Goal: Check status: Check status

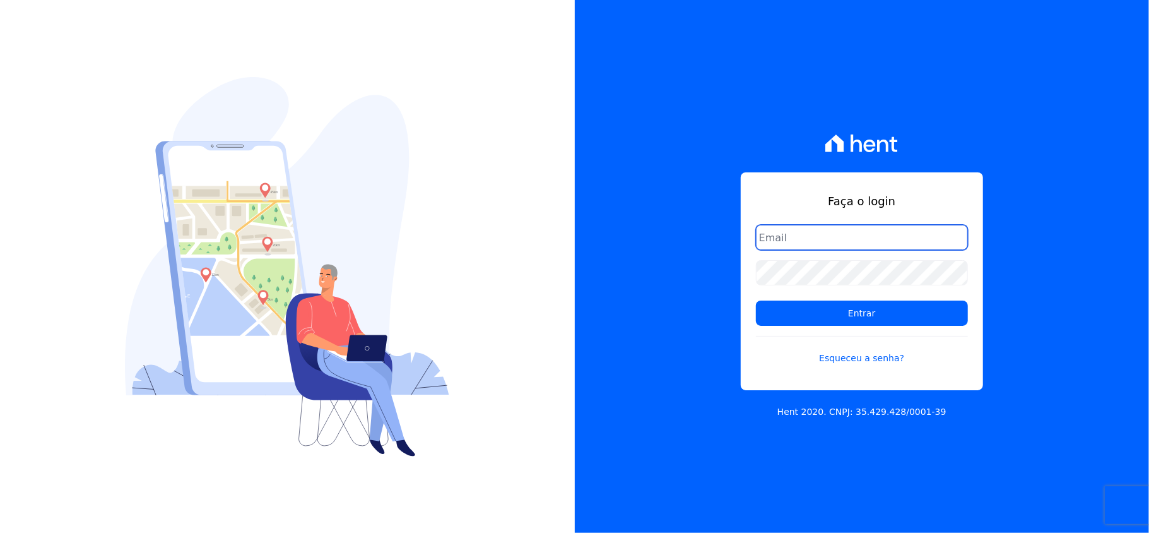
drag, startPoint x: 890, startPoint y: 237, endPoint x: 886, endPoint y: 250, distance: 13.2
click at [890, 237] on input "email" at bounding box center [862, 237] width 212 height 25
type input "[EMAIL_ADDRESS][DOMAIN_NAME]"
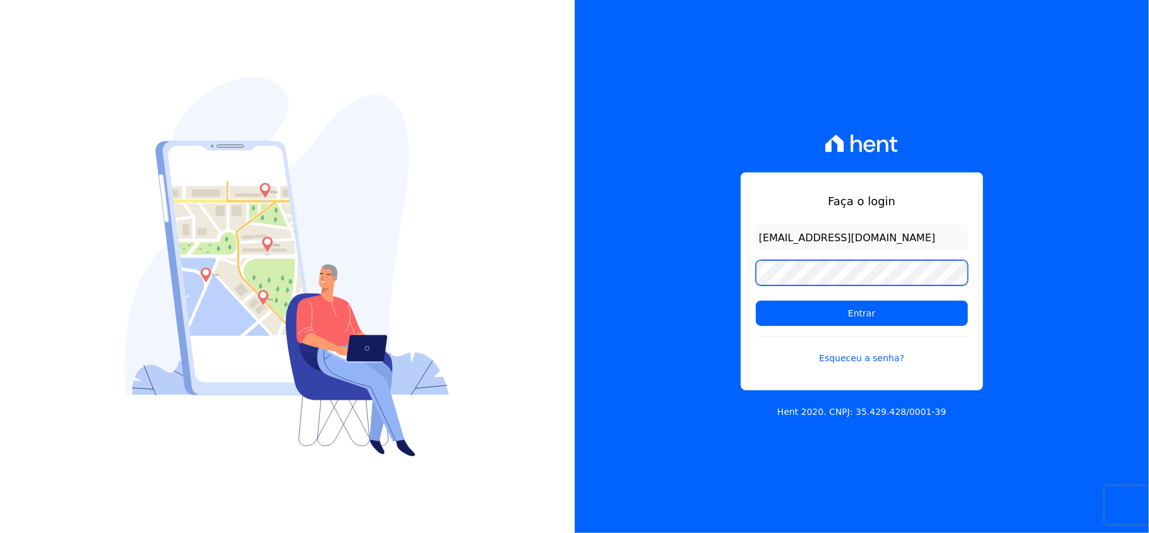
click at [756, 300] on input "Entrar" at bounding box center [862, 312] width 212 height 25
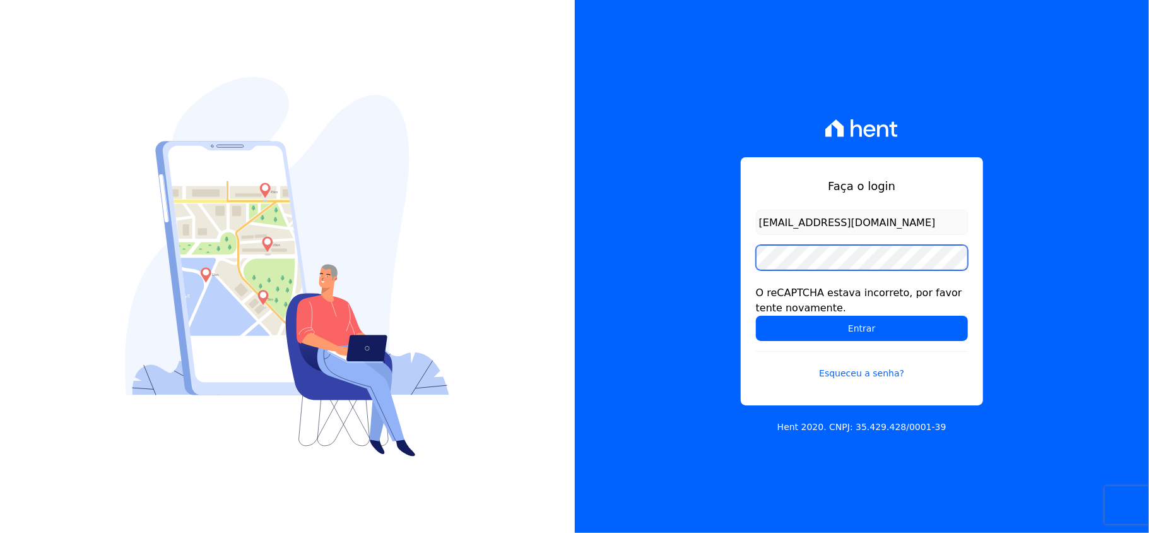
click at [756, 316] on input "Entrar" at bounding box center [862, 328] width 212 height 25
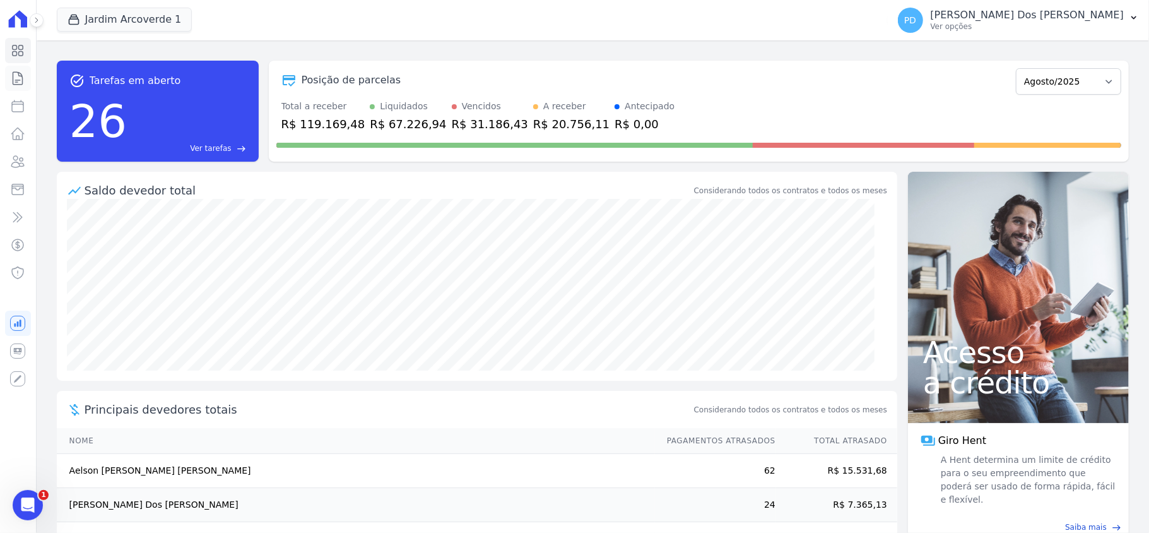
click at [26, 76] on link "Contratos" at bounding box center [18, 78] width 26 height 25
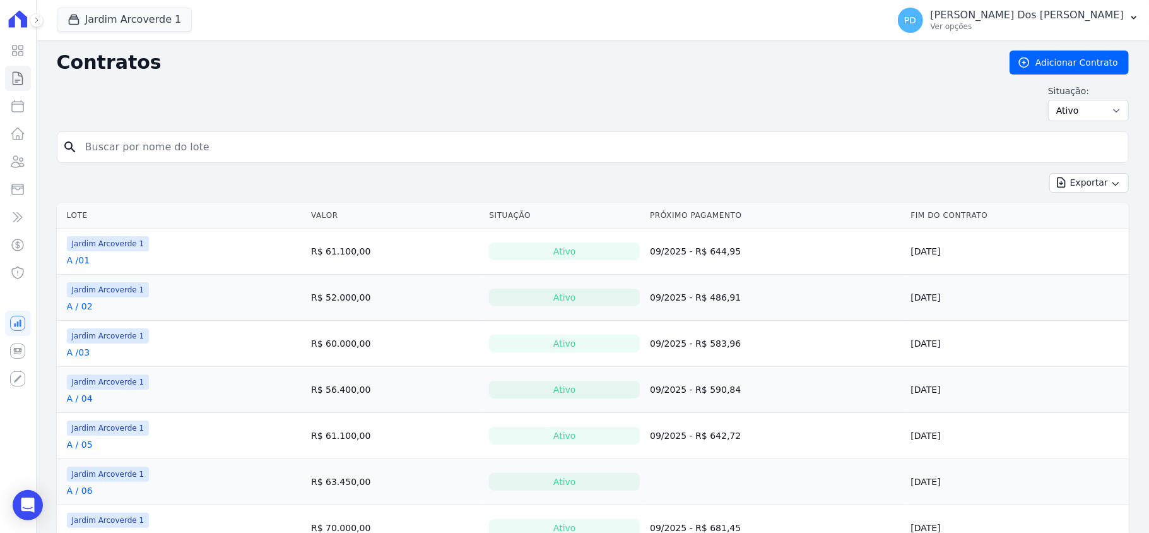
click at [155, 149] on input "search" at bounding box center [601, 146] width 1046 height 25
type input "b / 25"
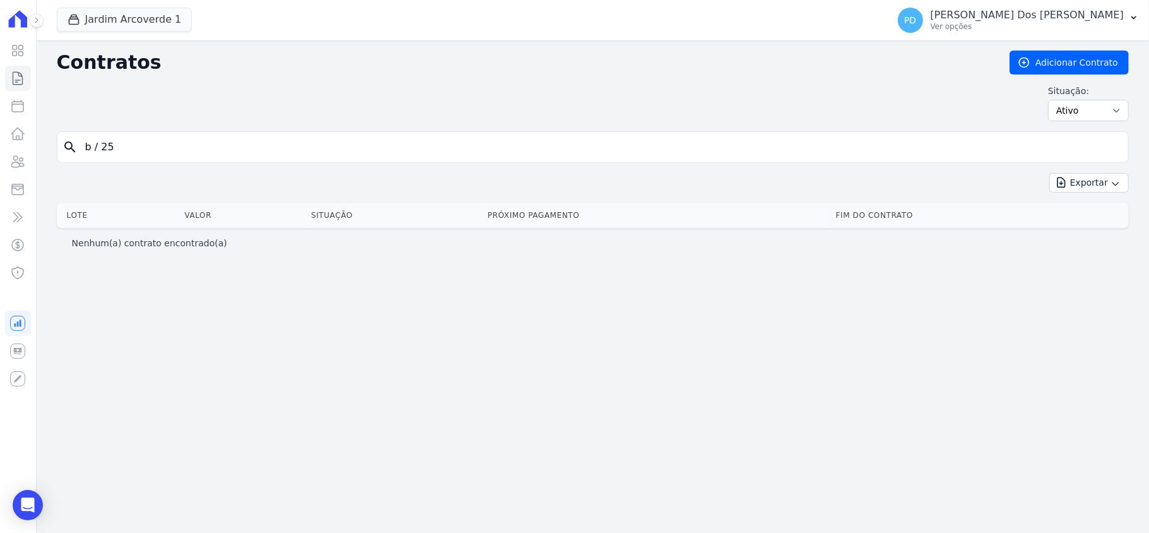
click at [95, 146] on input "b / 25" at bounding box center [601, 146] width 1046 height 25
type input "b /25"
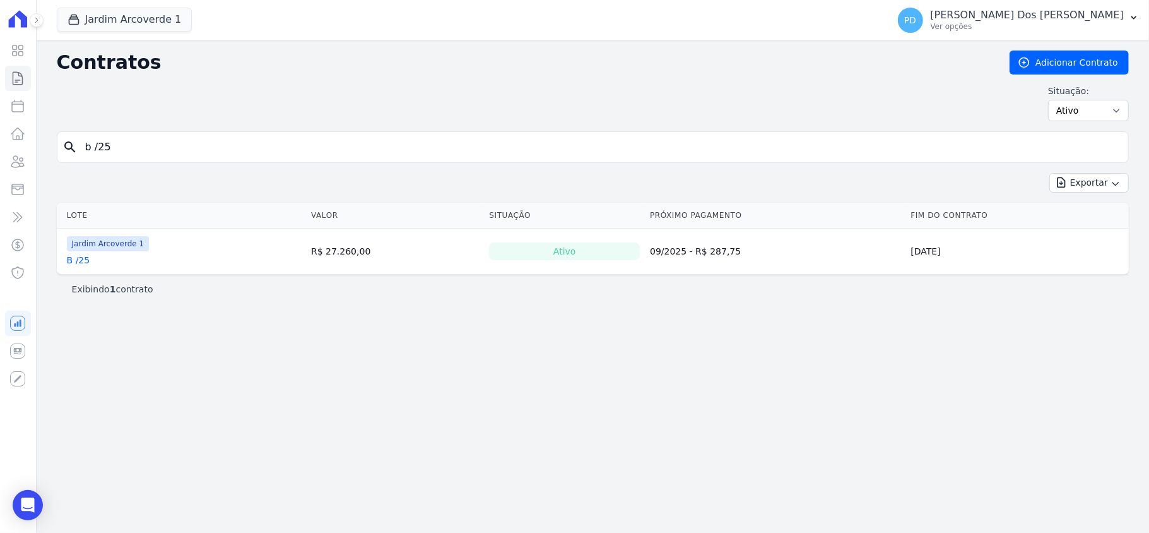
click at [76, 261] on link "B /25" at bounding box center [78, 260] width 23 height 13
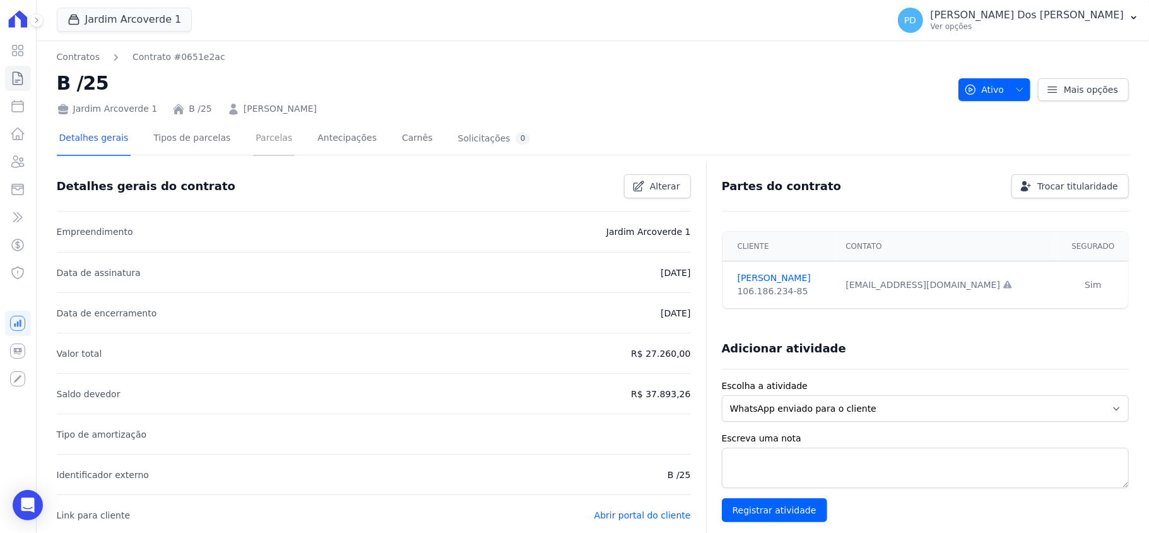
click at [263, 136] on link "Parcelas" at bounding box center [274, 138] width 42 height 33
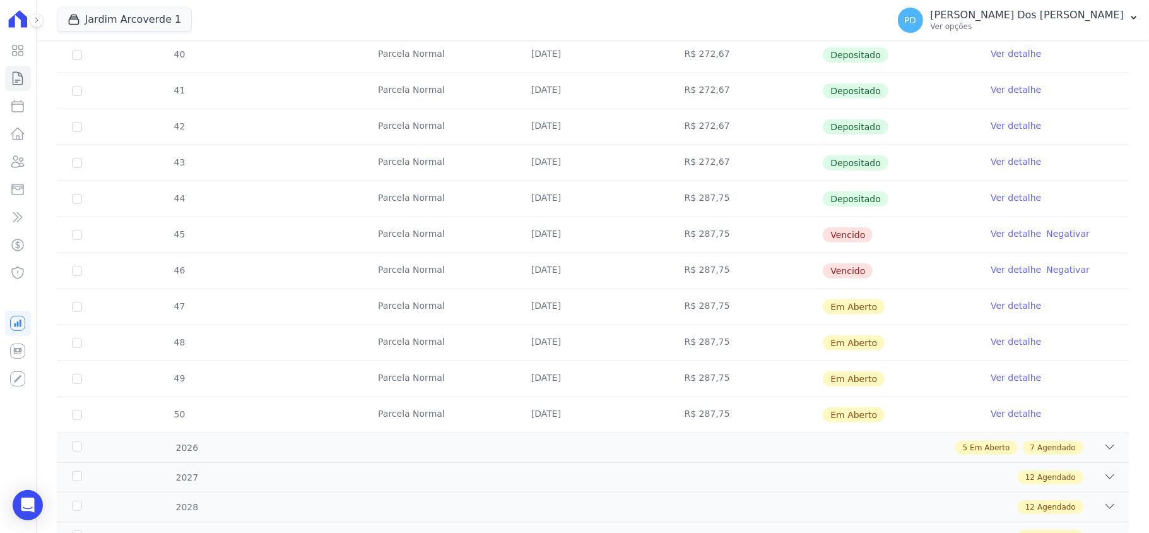
scroll to position [420, 0]
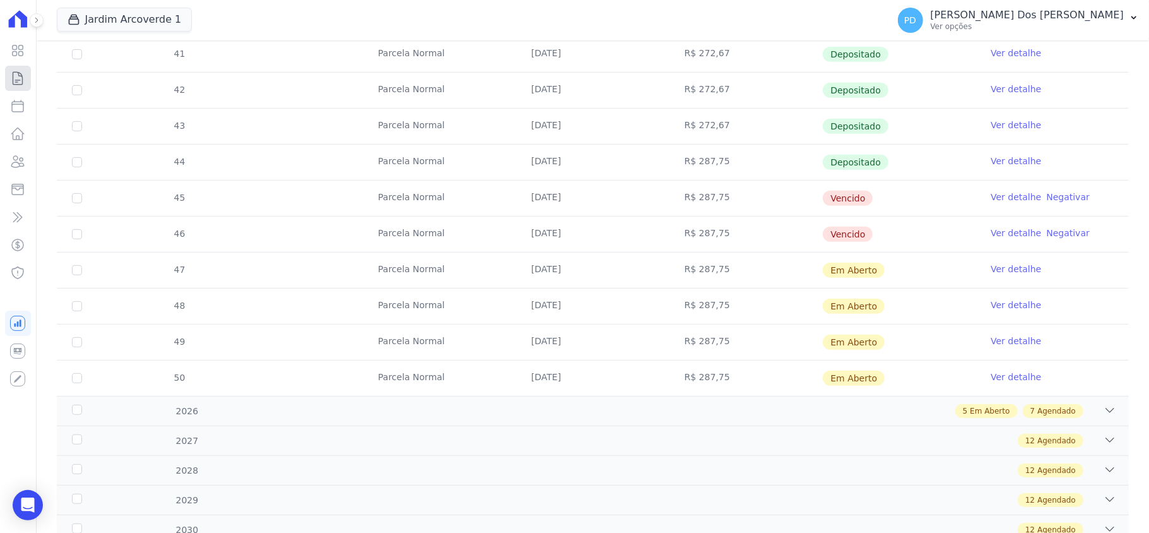
click at [21, 81] on icon at bounding box center [17, 78] width 15 height 15
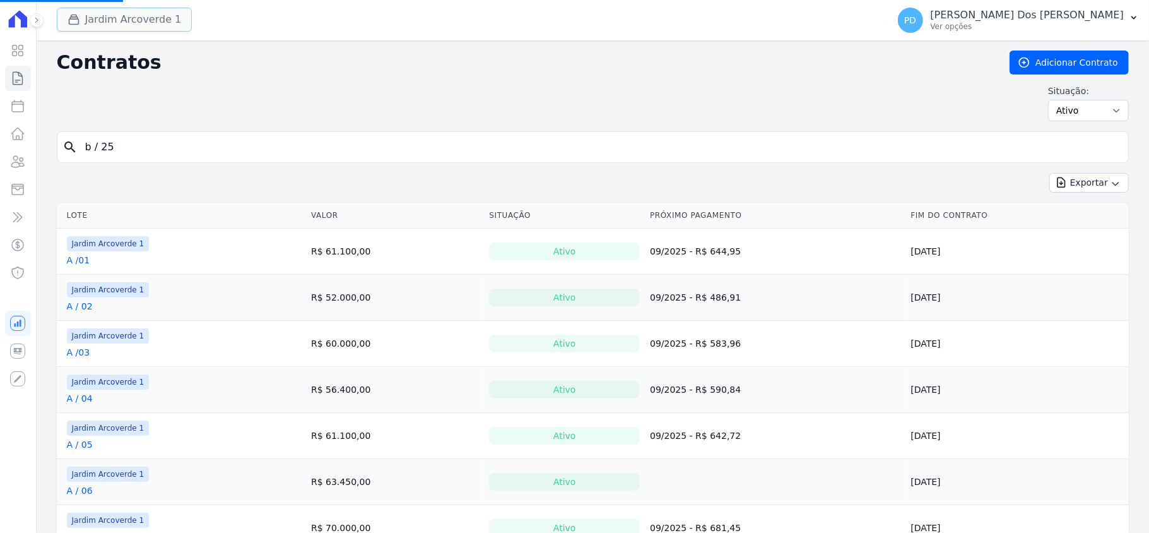
click at [152, 18] on button "Jardim Arcoverde 1" at bounding box center [125, 20] width 136 height 24
click at [107, 23] on button "Jardim Arcoverde 1" at bounding box center [125, 20] width 136 height 24
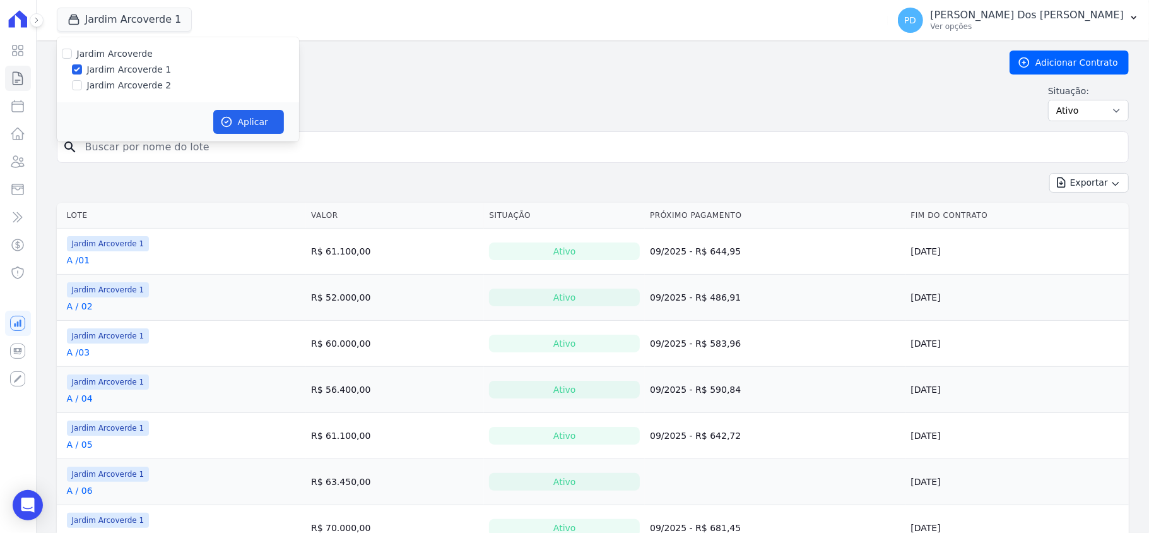
click at [111, 80] on label "Jardim Arcoverde 2" at bounding box center [129, 85] width 85 height 13
click at [82, 80] on input "Jardim Arcoverde 2" at bounding box center [77, 85] width 10 height 10
checkbox input "true"
click at [246, 109] on div "Aplicar" at bounding box center [178, 121] width 242 height 39
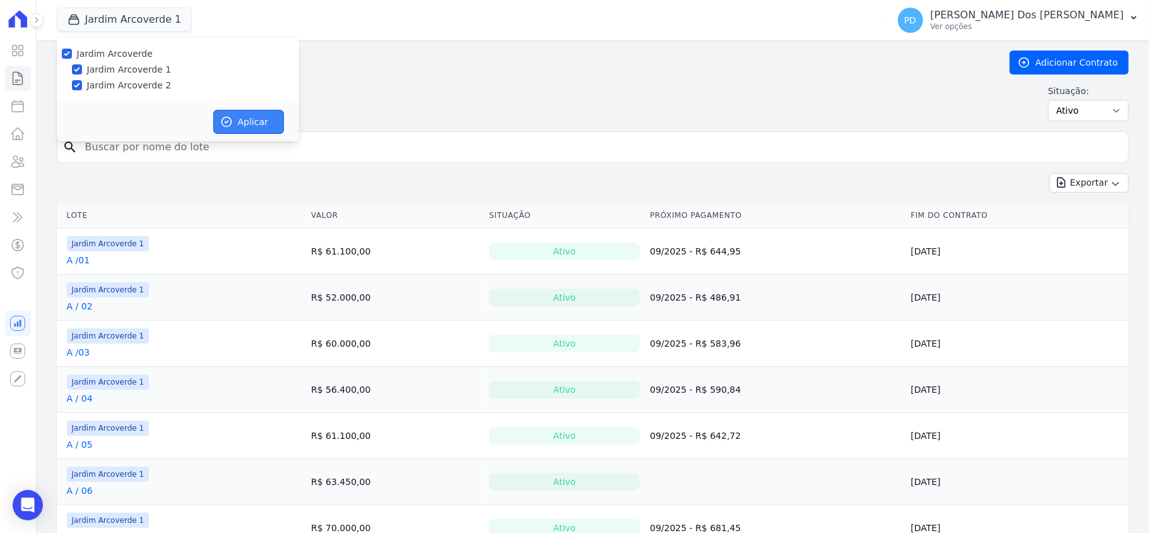
click at [245, 119] on button "Aplicar" at bounding box center [248, 122] width 71 height 24
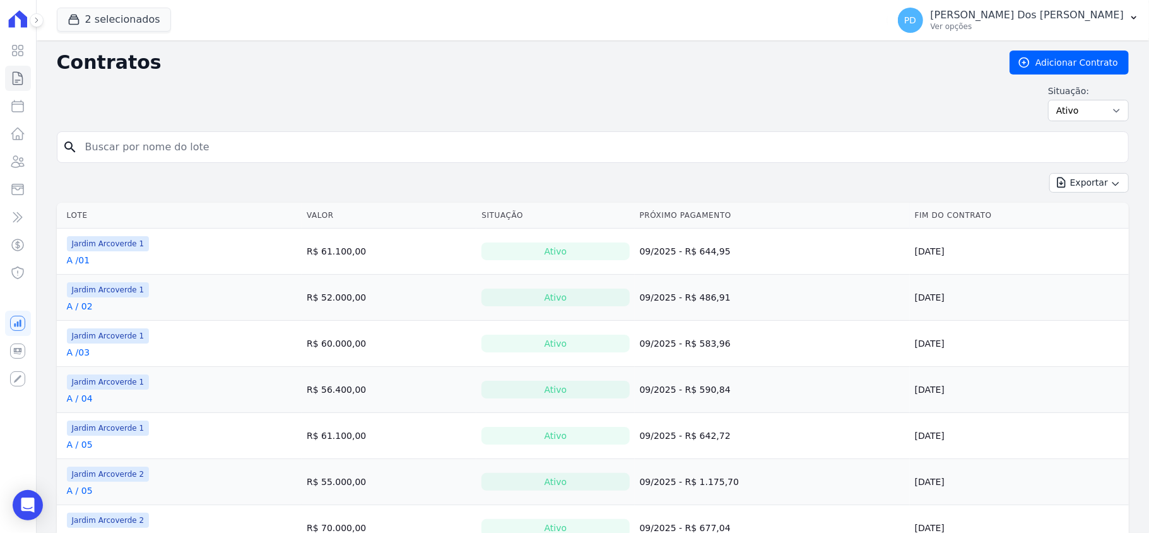
click at [232, 142] on input "search" at bounding box center [601, 146] width 1046 height 25
type input "a / 18"
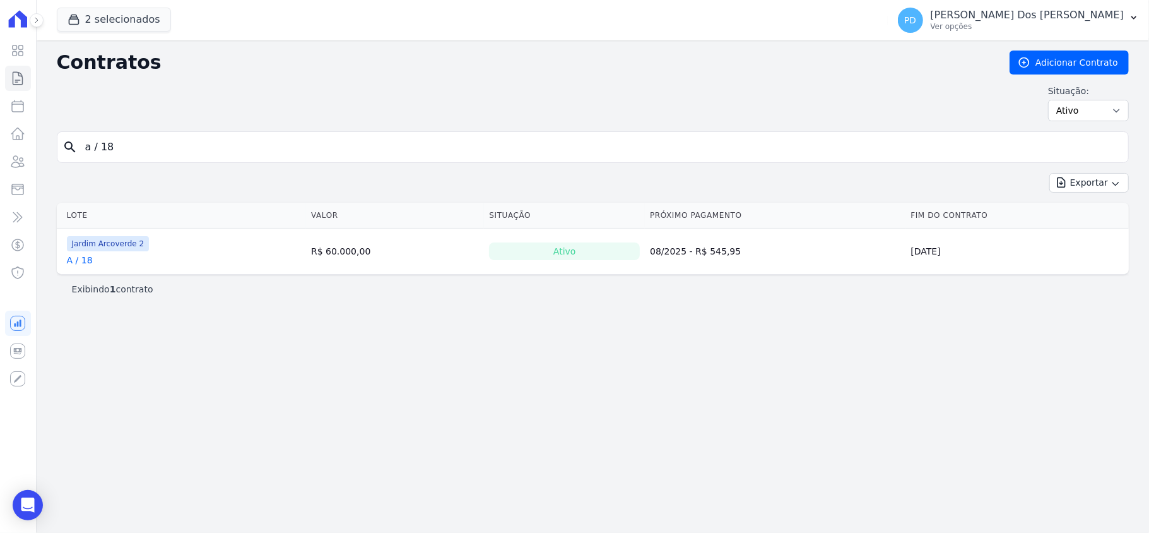
click at [80, 261] on link "A / 18" at bounding box center [80, 260] width 26 height 13
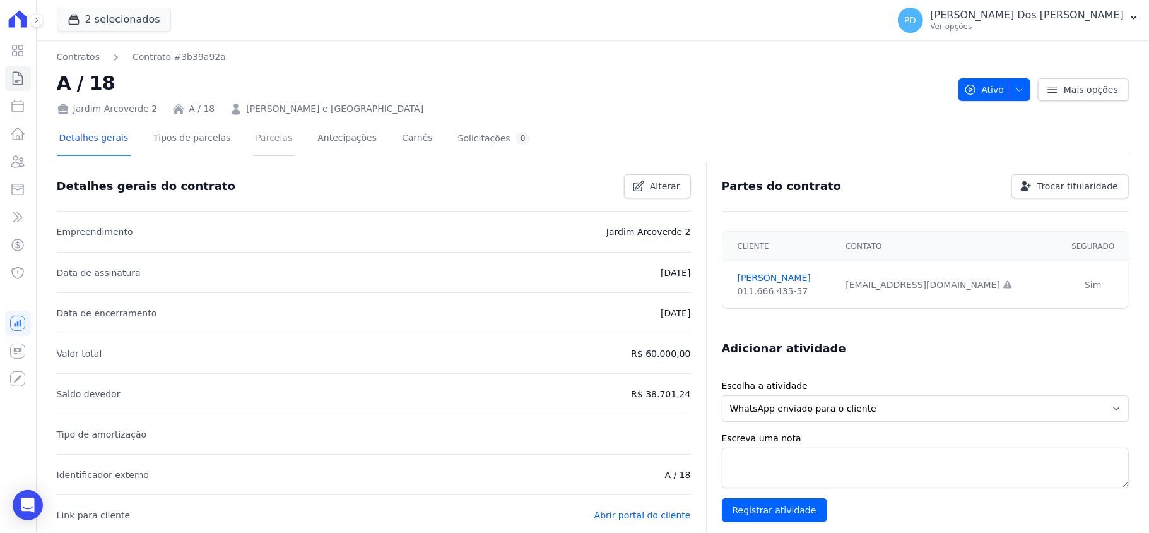
click at [264, 135] on link "Parcelas" at bounding box center [274, 138] width 42 height 33
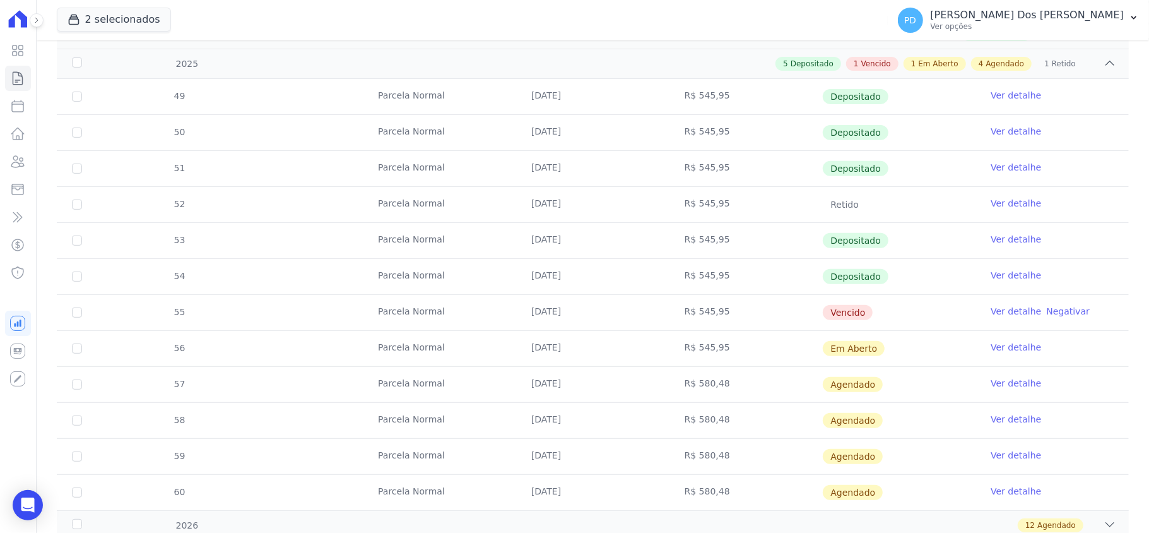
scroll to position [336, 0]
click at [991, 311] on link "Ver detalhe" at bounding box center [1016, 310] width 50 height 13
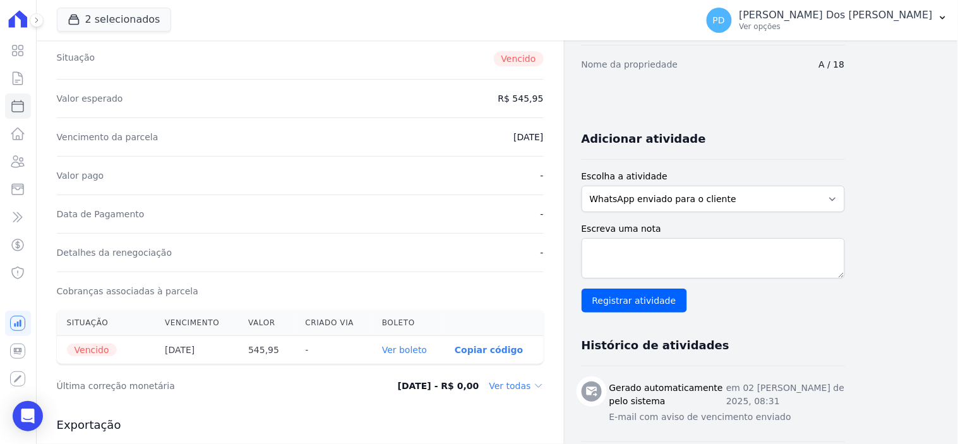
scroll to position [154, 0]
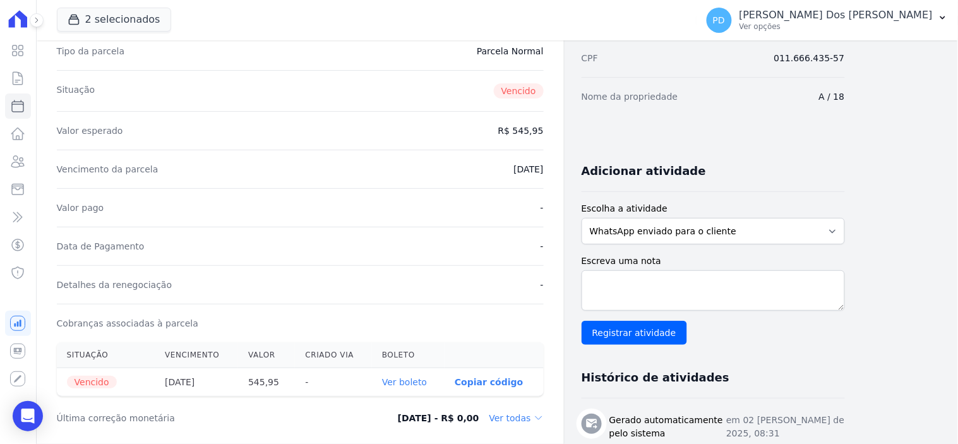
click at [423, 383] on link "Ver boleto" at bounding box center [404, 382] width 45 height 10
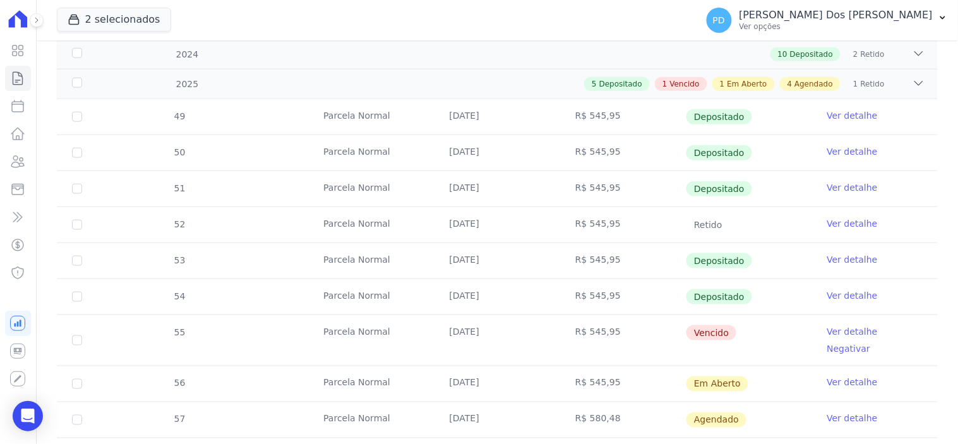
scroll to position [350, 0]
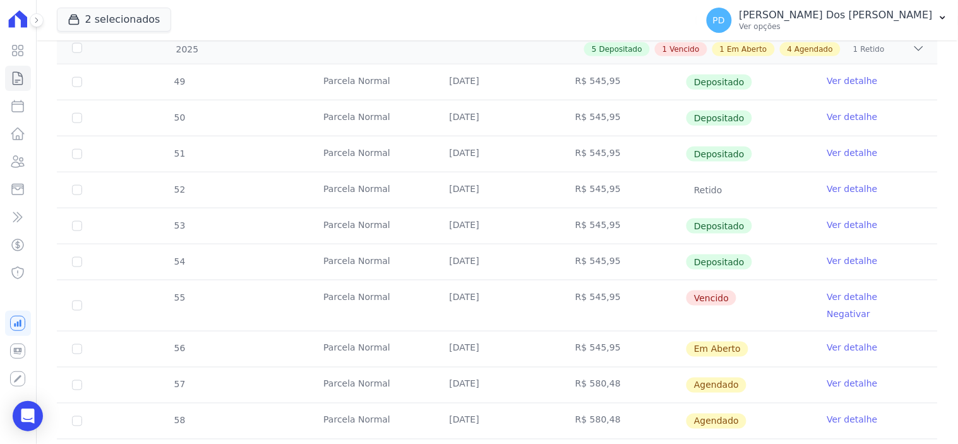
click at [831, 341] on link "Ver detalhe" at bounding box center [852, 347] width 50 height 13
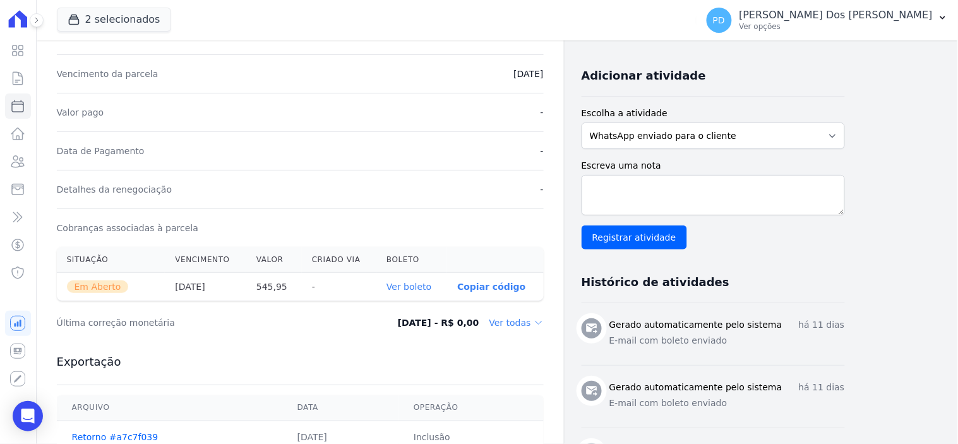
scroll to position [280, 0]
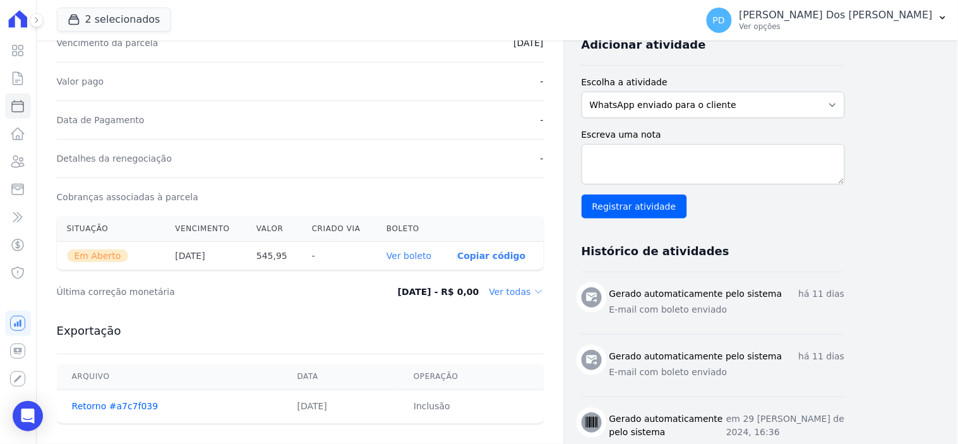
click at [424, 254] on link "Ver boleto" at bounding box center [408, 256] width 45 height 10
click at [21, 80] on icon at bounding box center [17, 78] width 15 height 15
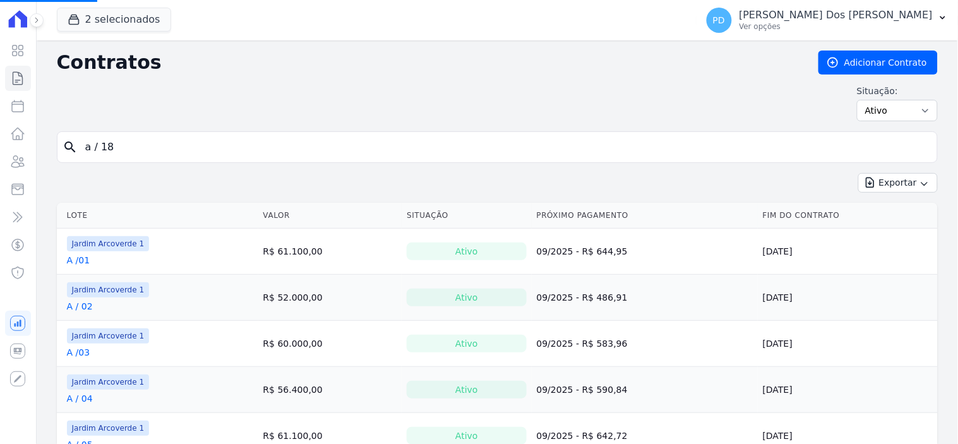
drag, startPoint x: 128, startPoint y: 145, endPoint x: 61, endPoint y: 146, distance: 66.3
click at [61, 146] on div "search a / 18" at bounding box center [497, 147] width 881 height 32
click at [153, 149] on input "search" at bounding box center [505, 146] width 854 height 25
type input "j / 36"
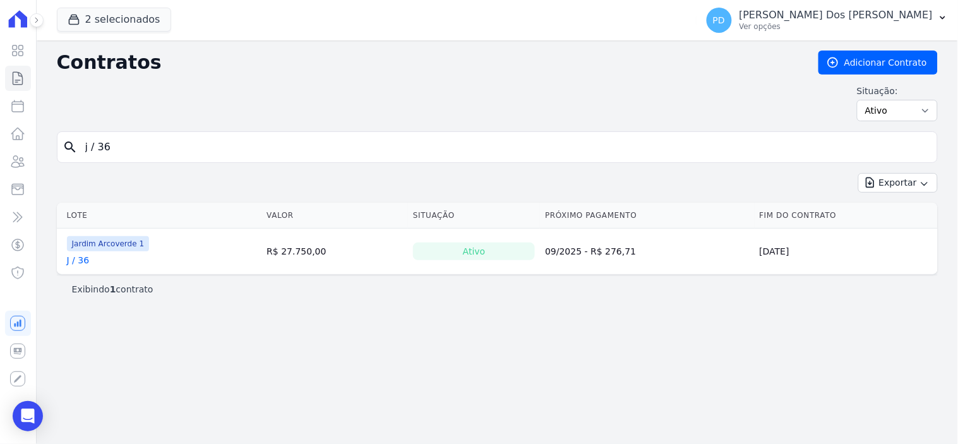
click at [83, 262] on link "J / 36" at bounding box center [78, 260] width 23 height 13
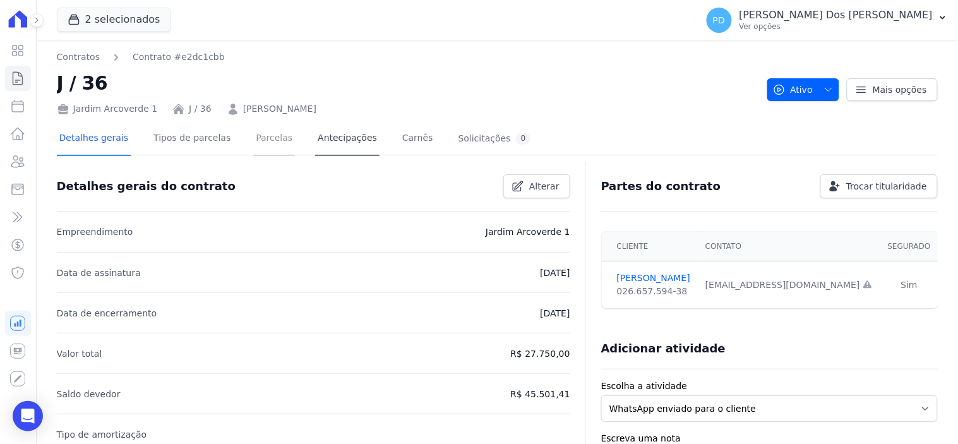
drag, startPoint x: 263, startPoint y: 140, endPoint x: 311, endPoint y: 141, distance: 47.4
click at [263, 141] on link "Parcelas" at bounding box center [274, 138] width 42 height 33
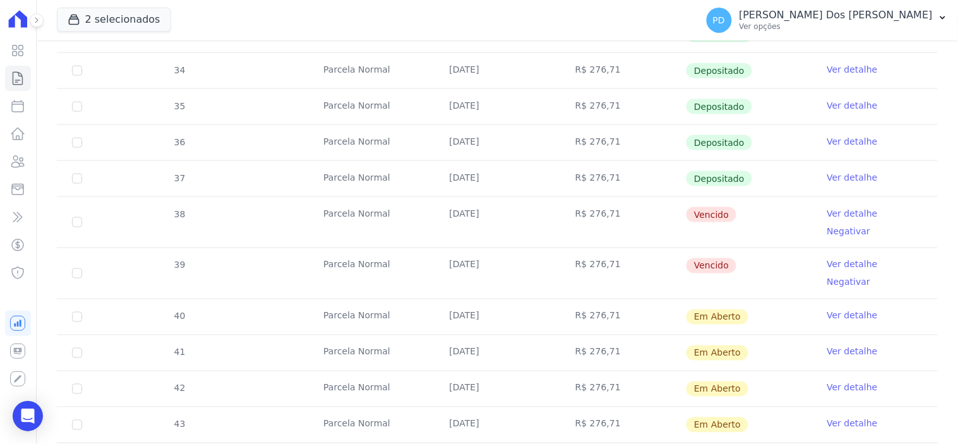
scroll to position [420, 0]
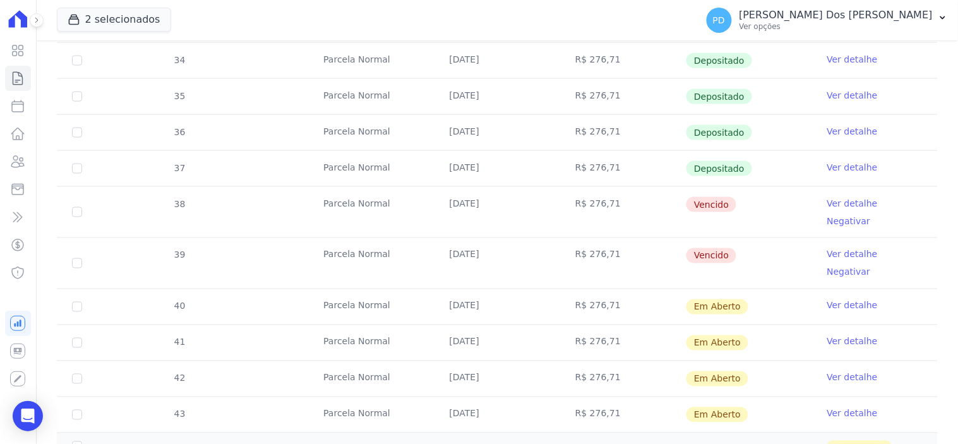
click at [827, 202] on link "Ver detalhe" at bounding box center [852, 203] width 50 height 13
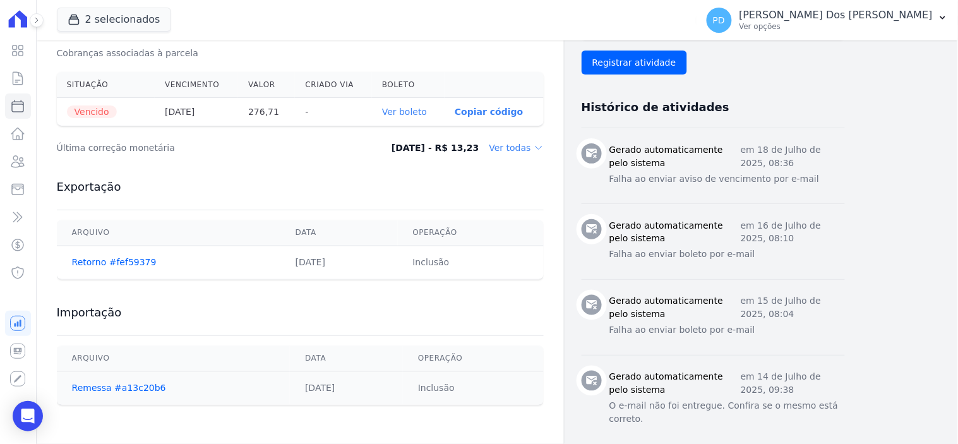
scroll to position [420, 0]
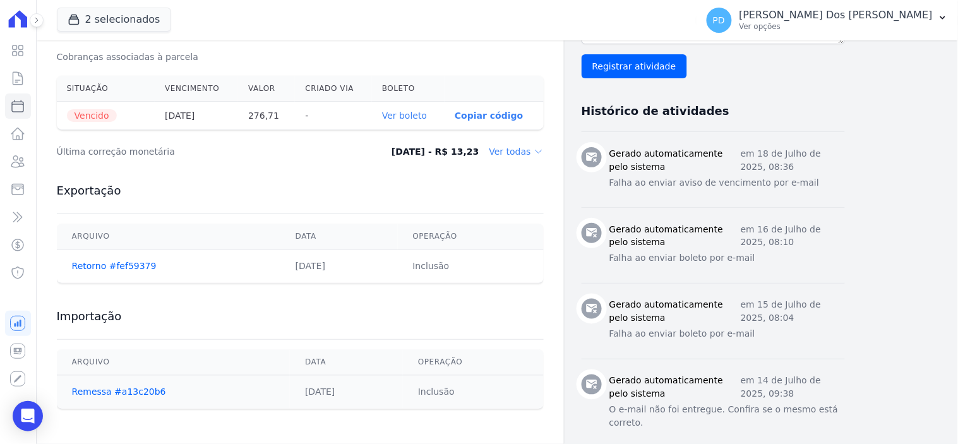
click at [415, 115] on link "Ver boleto" at bounding box center [404, 115] width 45 height 10
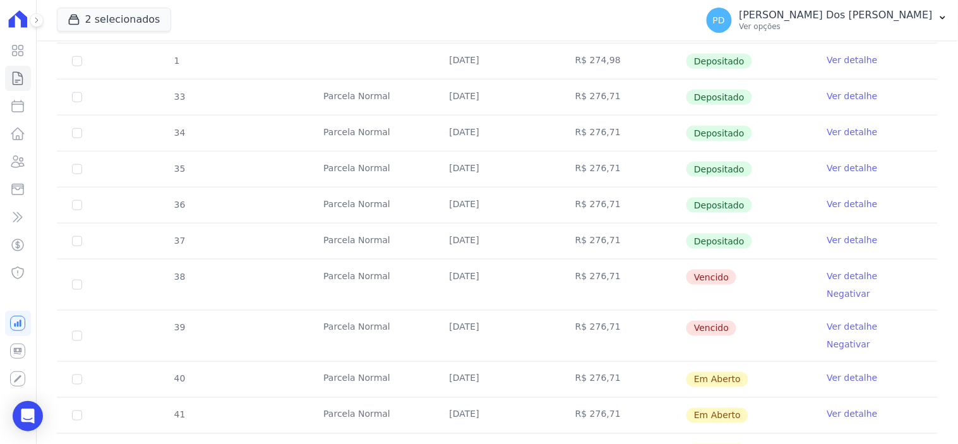
scroll to position [350, 0]
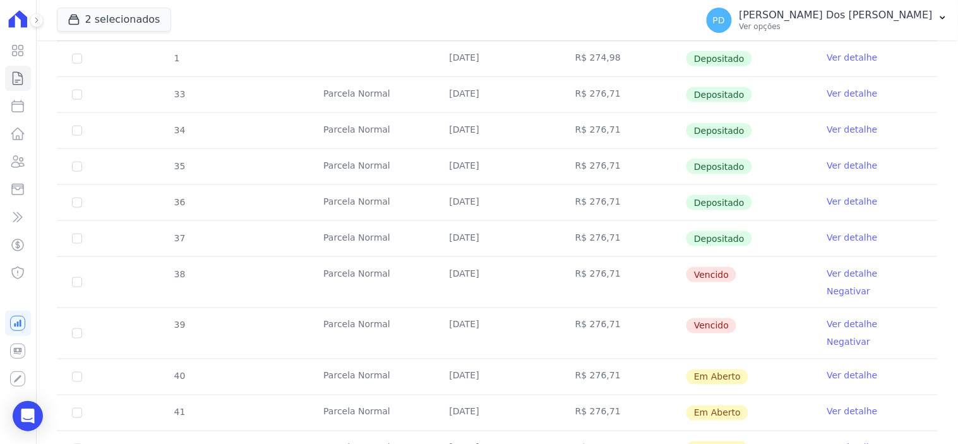
click at [834, 318] on link "Ver detalhe" at bounding box center [852, 324] width 50 height 13
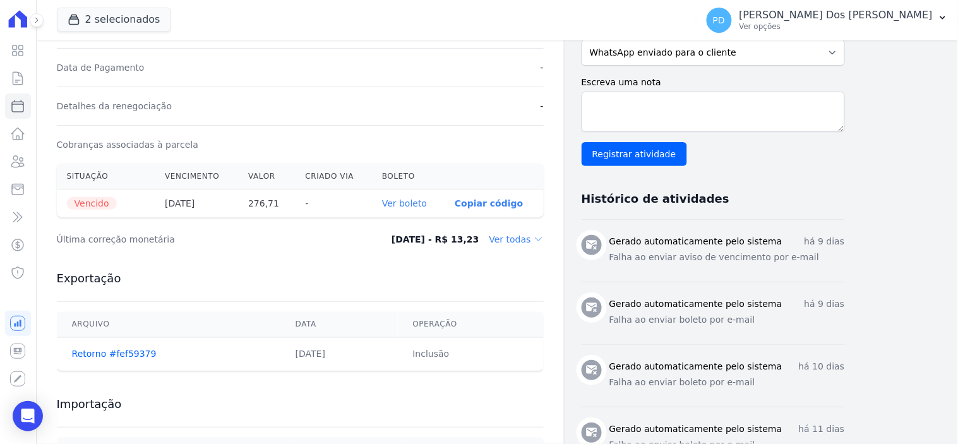
scroll to position [350, 0]
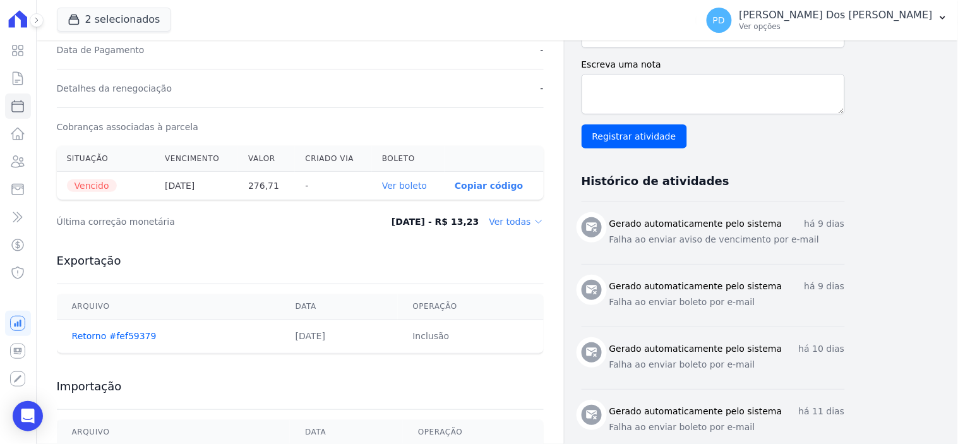
click at [414, 185] on link "Ver boleto" at bounding box center [404, 186] width 45 height 10
